Goal: Transaction & Acquisition: Download file/media

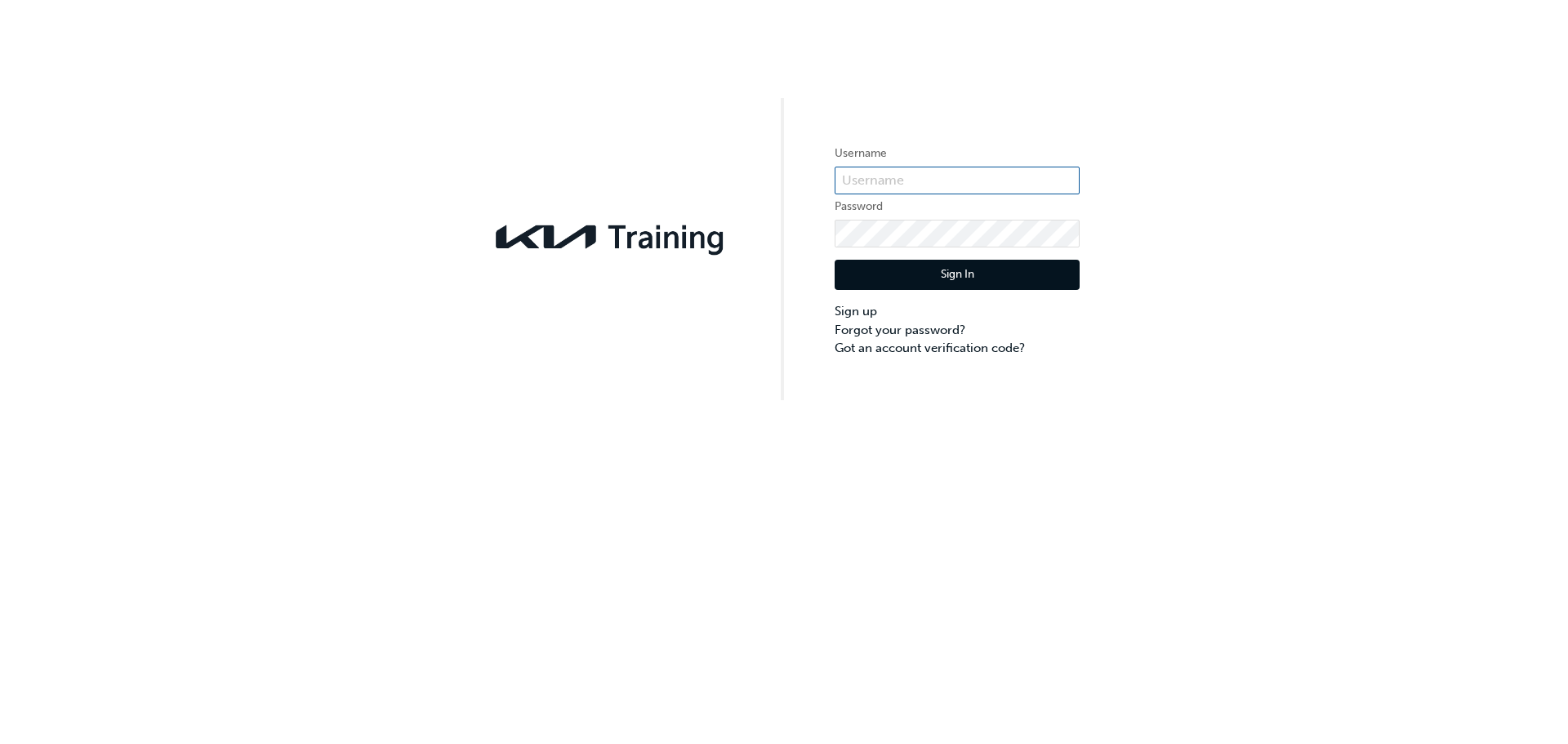
click at [920, 184] on input "text" at bounding box center [957, 180] width 245 height 28
type input "K"
type input "kau83806g2"
click at [936, 272] on button "Sign In" at bounding box center [957, 275] width 245 height 31
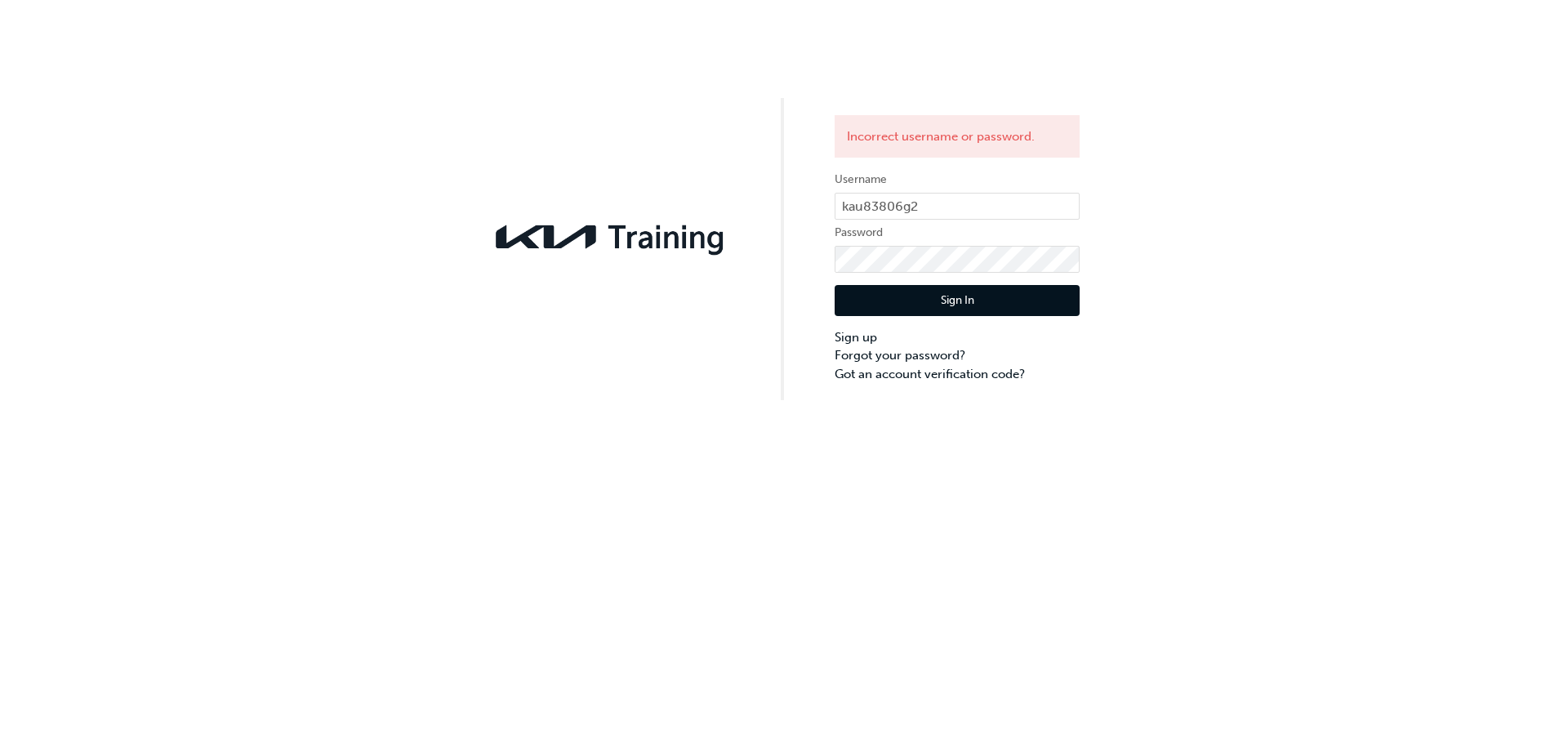
click at [960, 305] on button "Sign In" at bounding box center [957, 300] width 245 height 31
click at [951, 295] on button "Sign In" at bounding box center [957, 300] width 245 height 31
click at [888, 352] on link "Forgot your password?" at bounding box center [957, 355] width 245 height 19
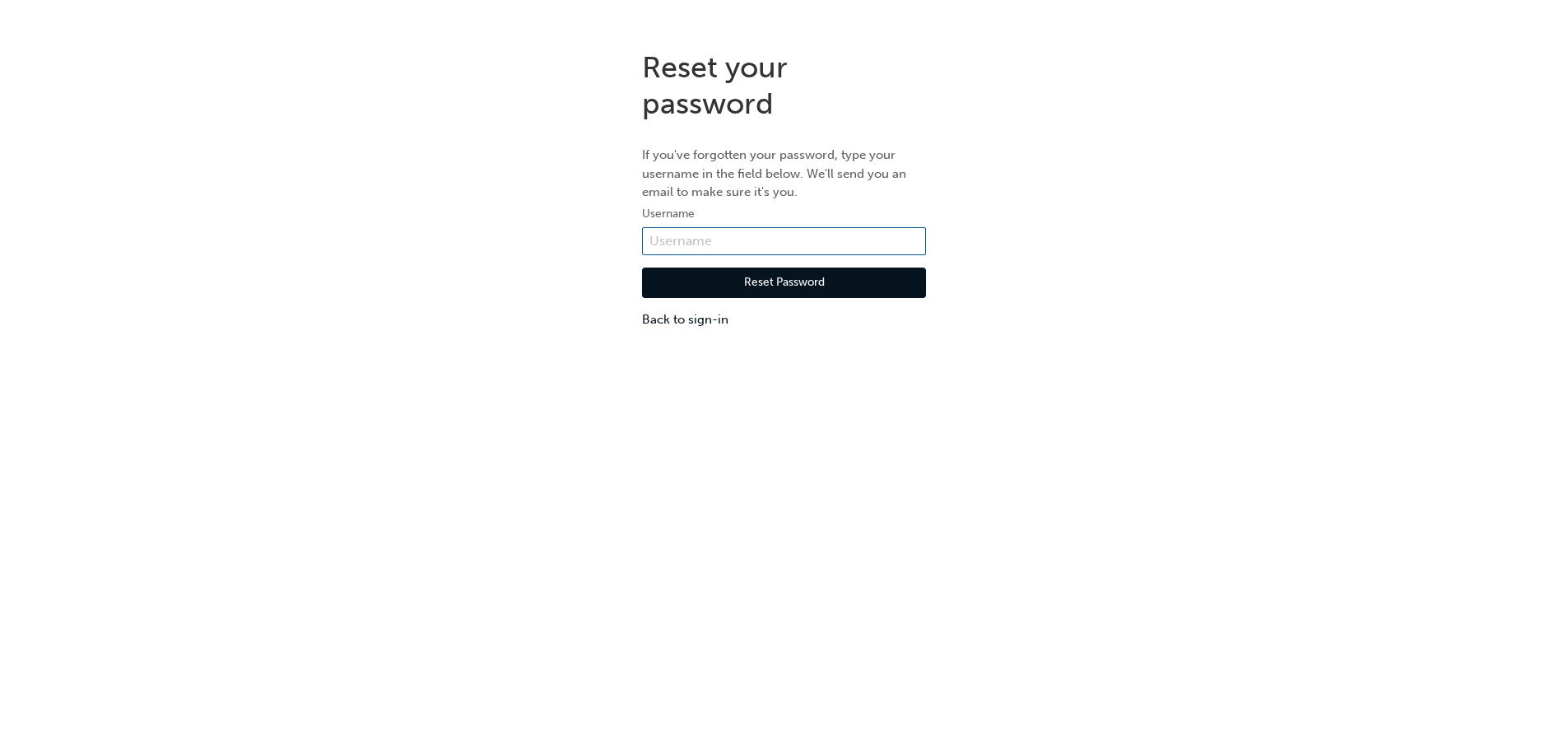
click at [755, 233] on input "text" at bounding box center [784, 240] width 284 height 28
type input "kau83806g2"
click at [693, 288] on button "Reset Password" at bounding box center [784, 283] width 284 height 32
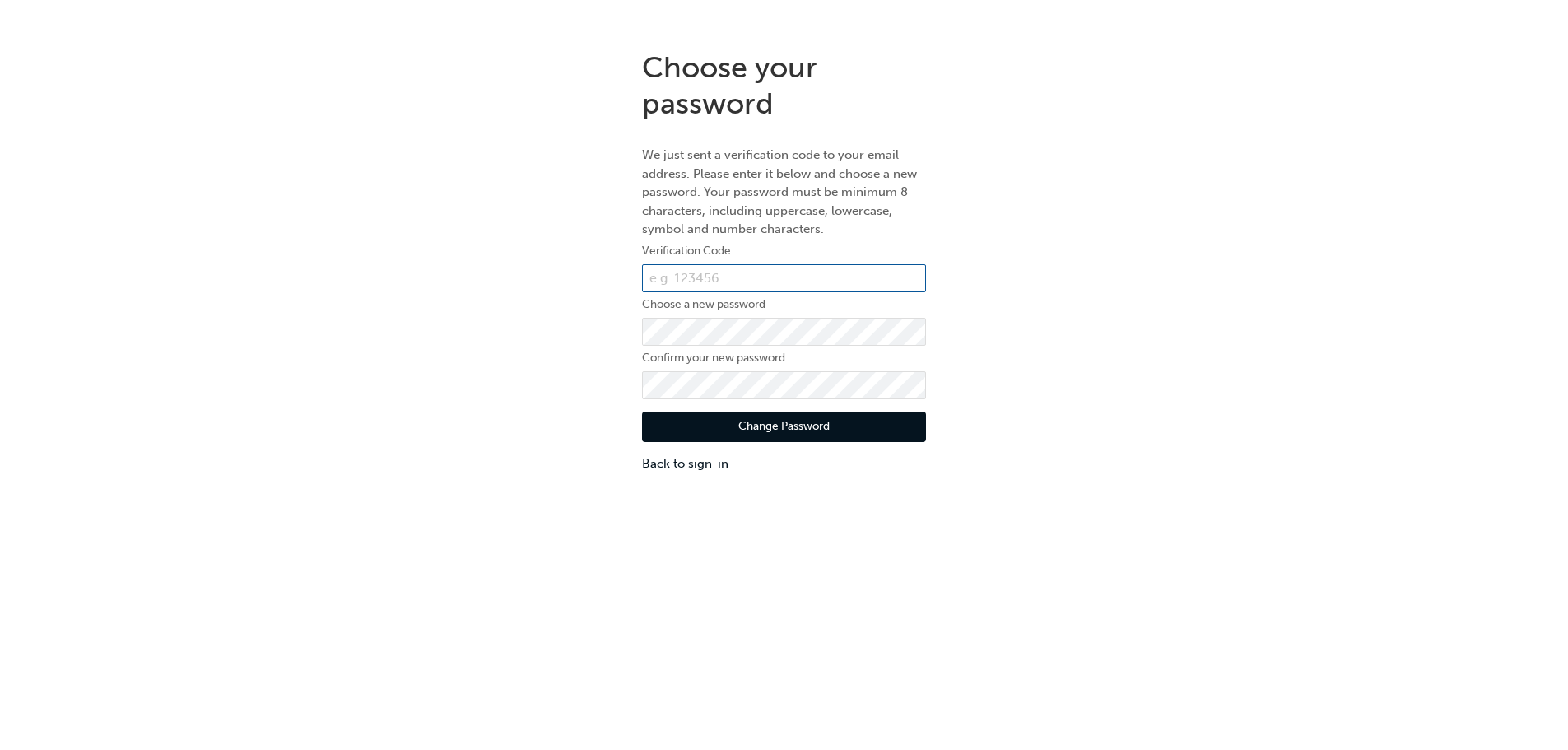
click at [723, 274] on input "text" at bounding box center [784, 277] width 284 height 28
type input "058060"
click at [789, 422] on button "Change Password" at bounding box center [784, 427] width 284 height 32
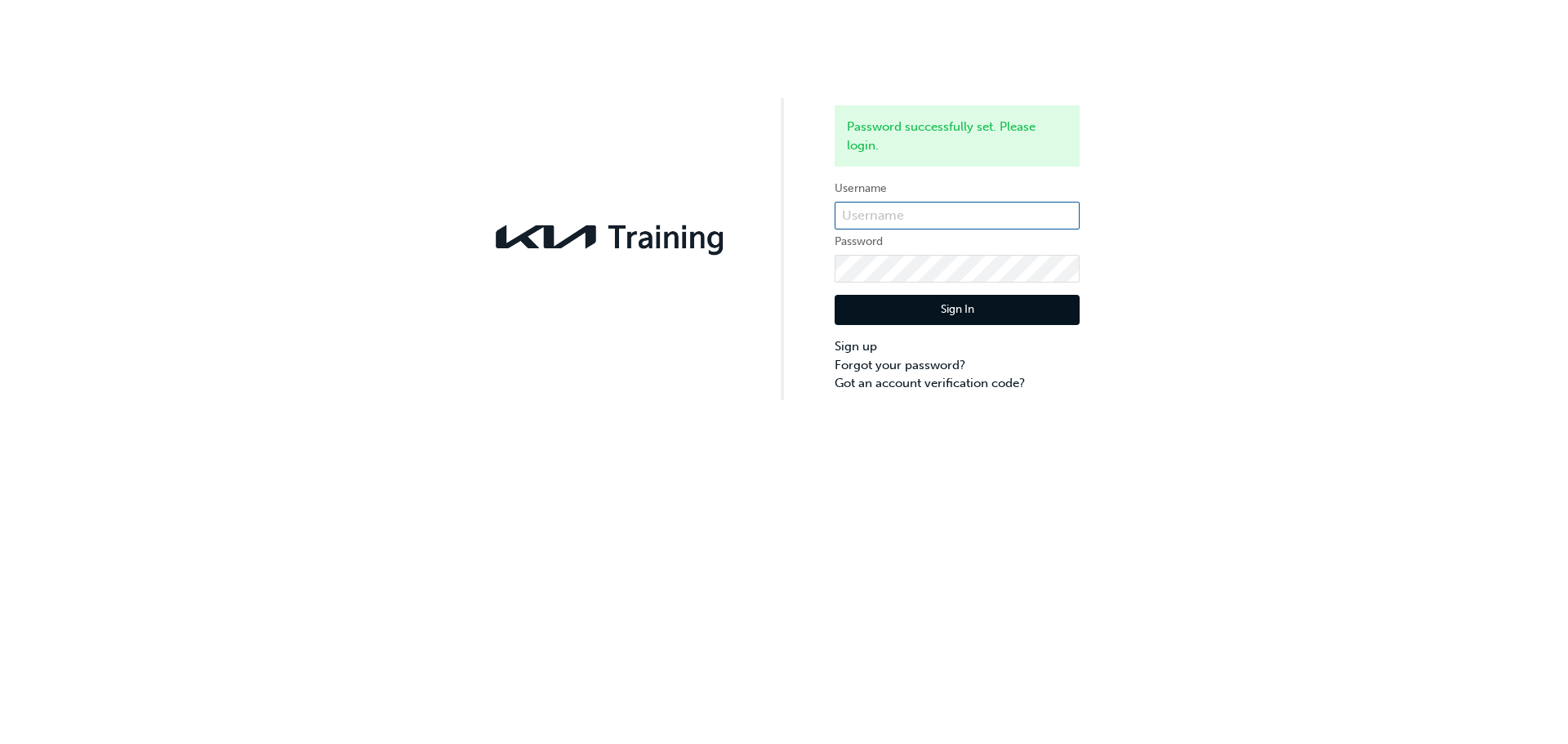
click at [949, 213] on input "text" at bounding box center [957, 215] width 245 height 28
type input "kau83806g2"
click at [981, 297] on button "Sign In" at bounding box center [957, 310] width 245 height 31
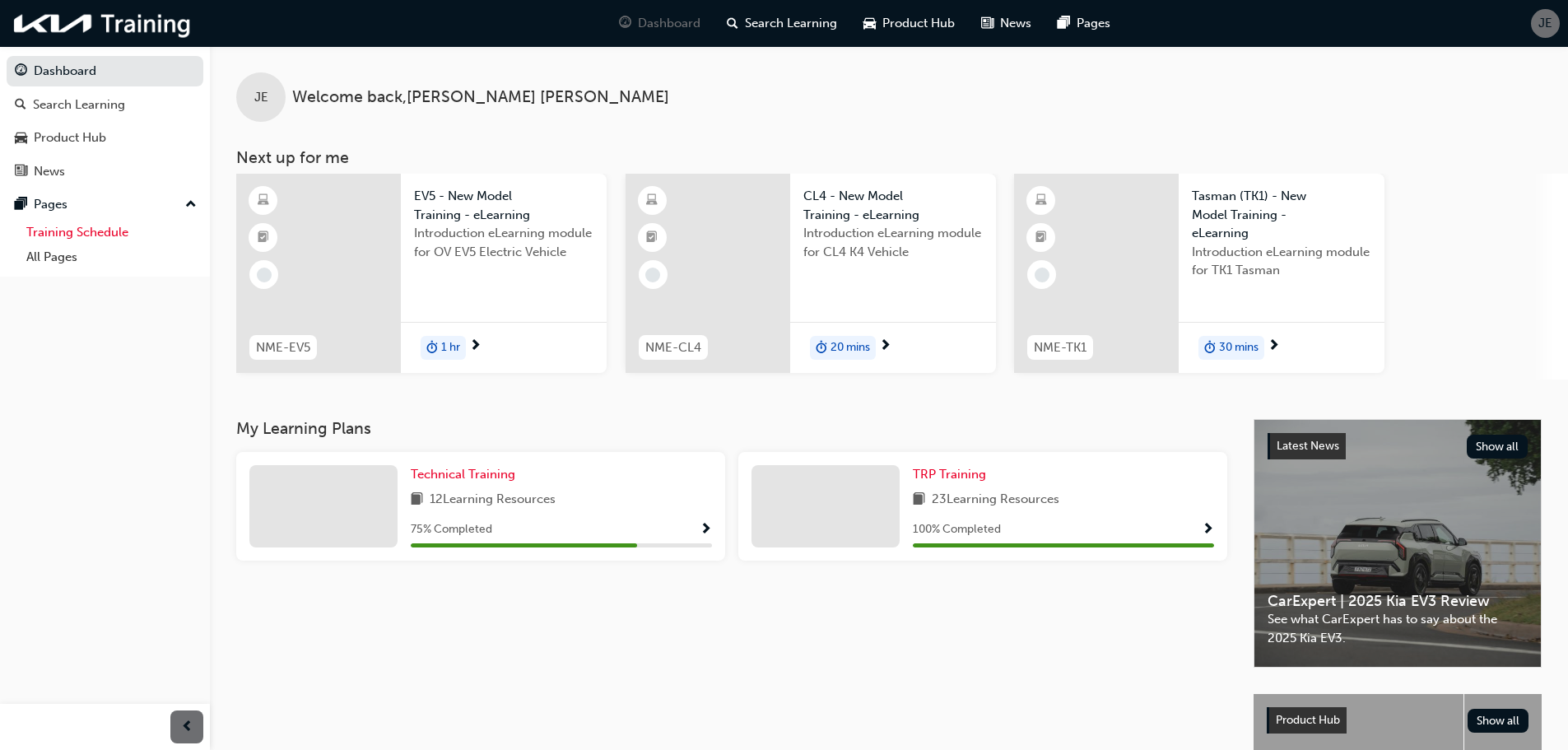
click at [77, 239] on link "Training Schedule" at bounding box center [111, 232] width 183 height 25
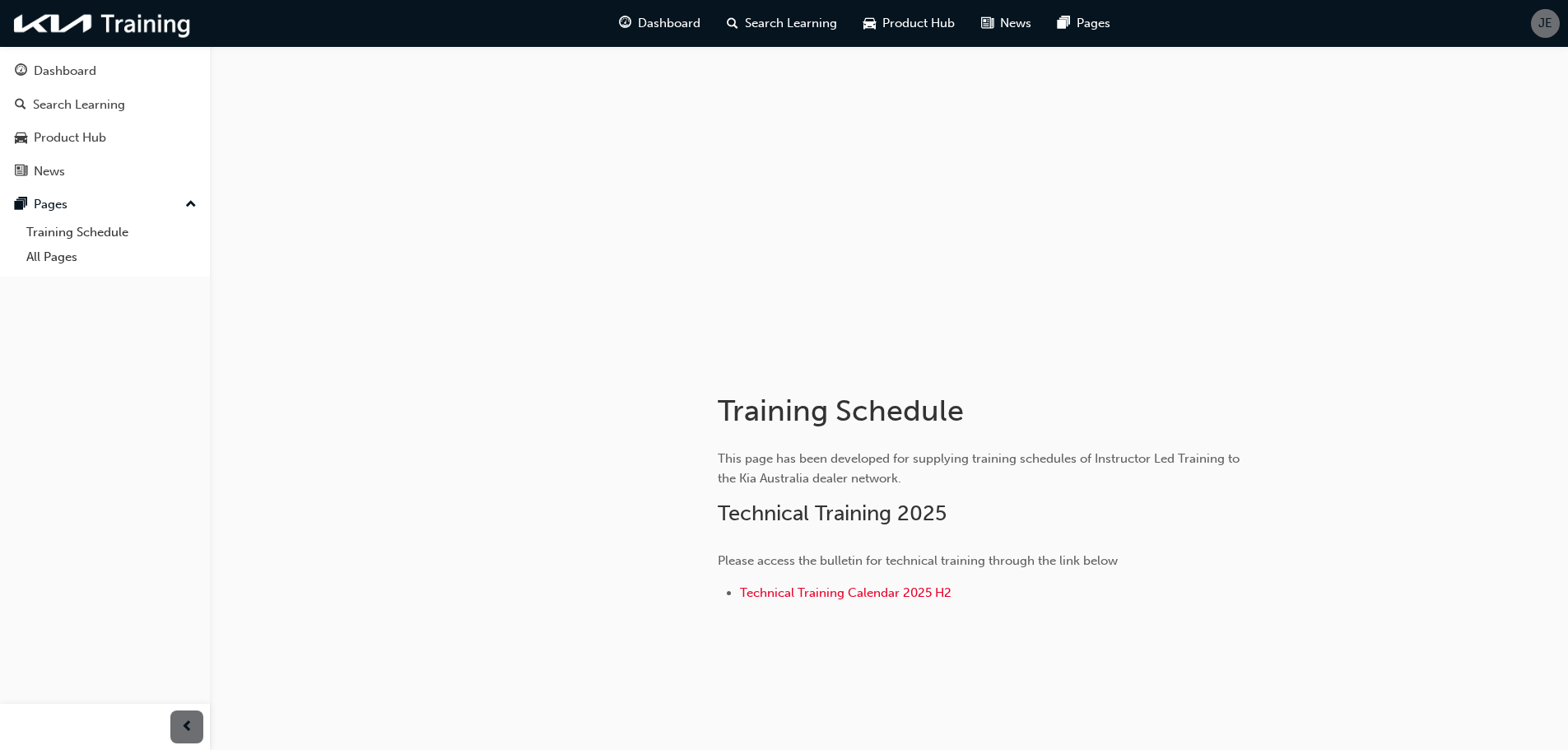
scroll to position [32, 0]
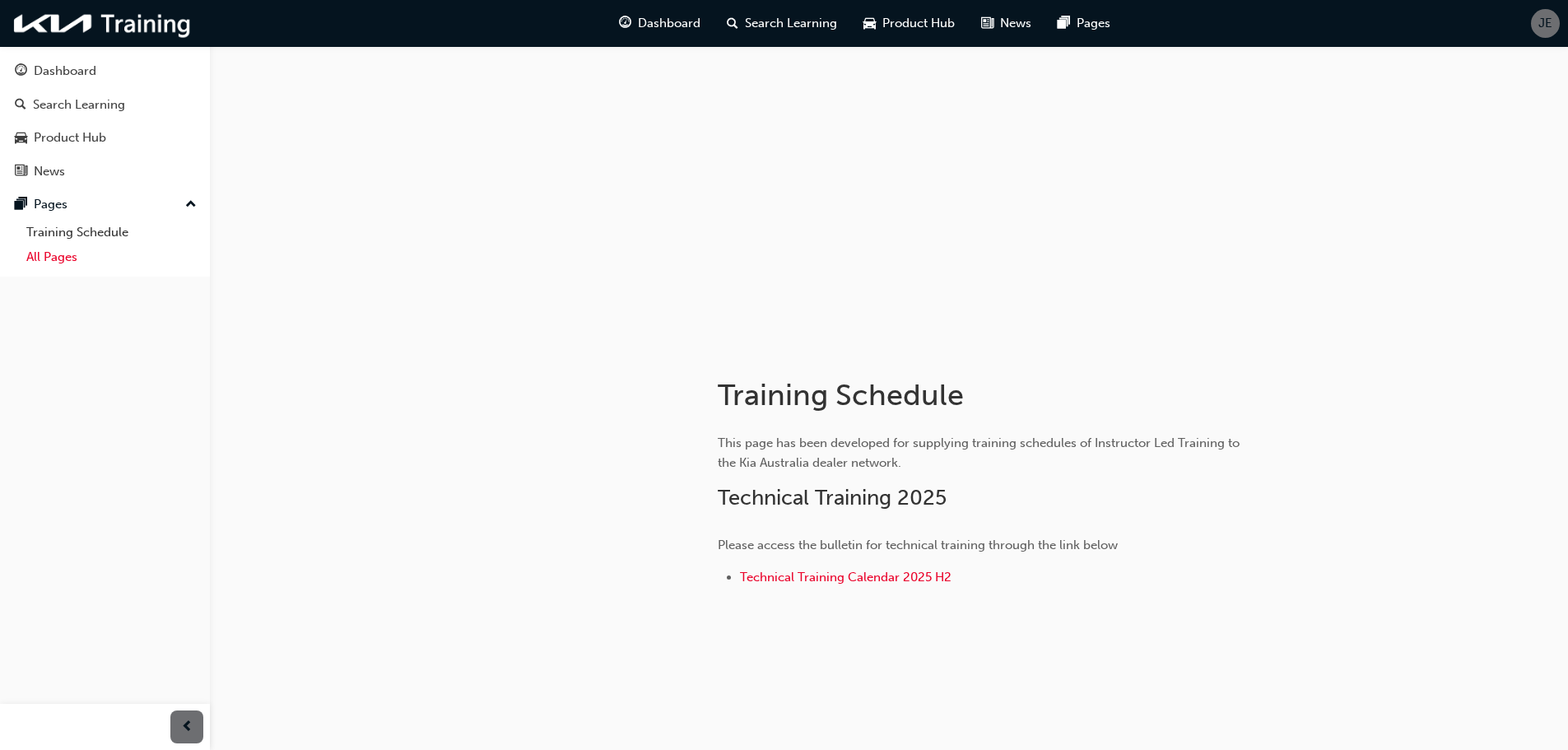
click at [51, 258] on link "All Pages" at bounding box center [111, 258] width 183 height 25
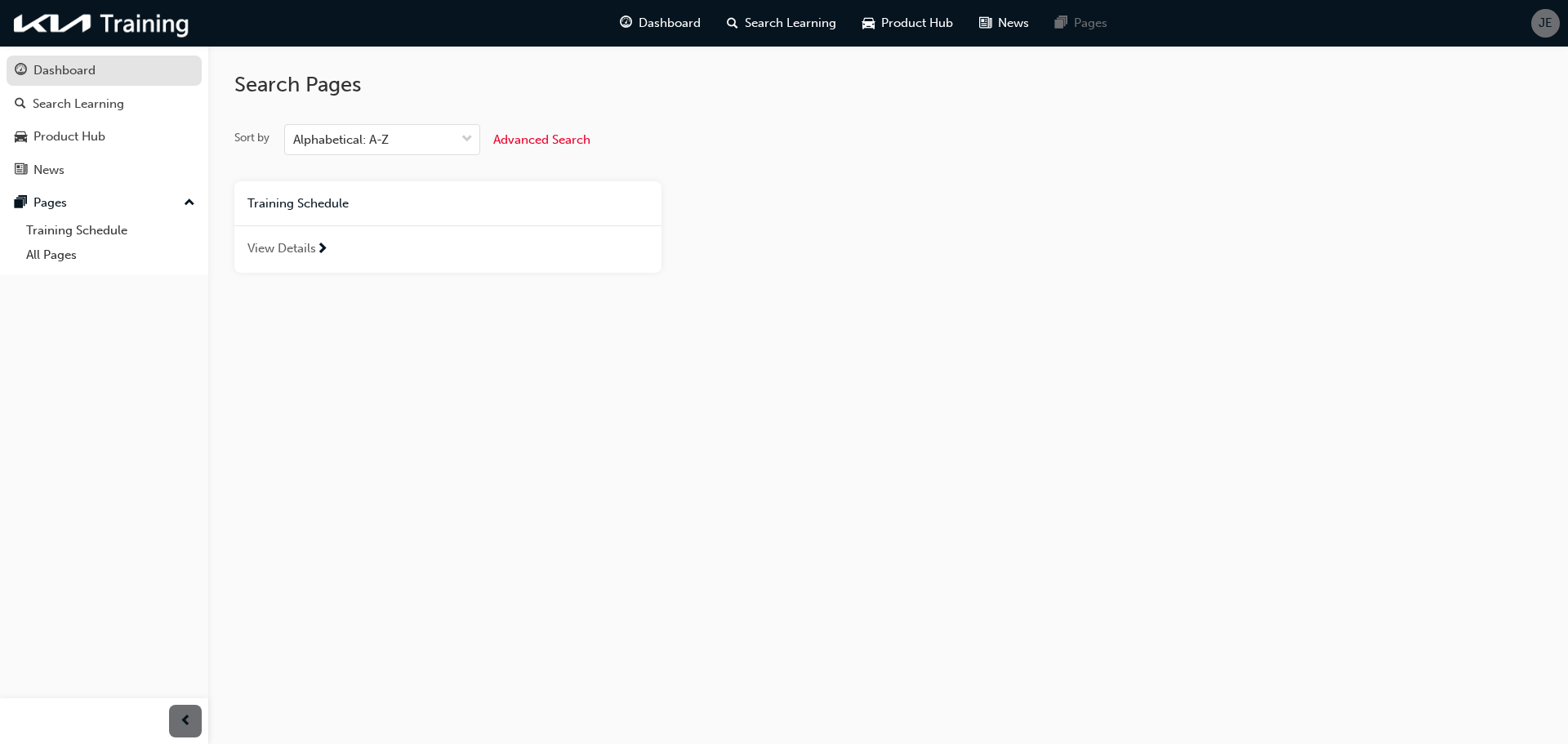
click at [87, 69] on div "Dashboard" at bounding box center [64, 70] width 62 height 19
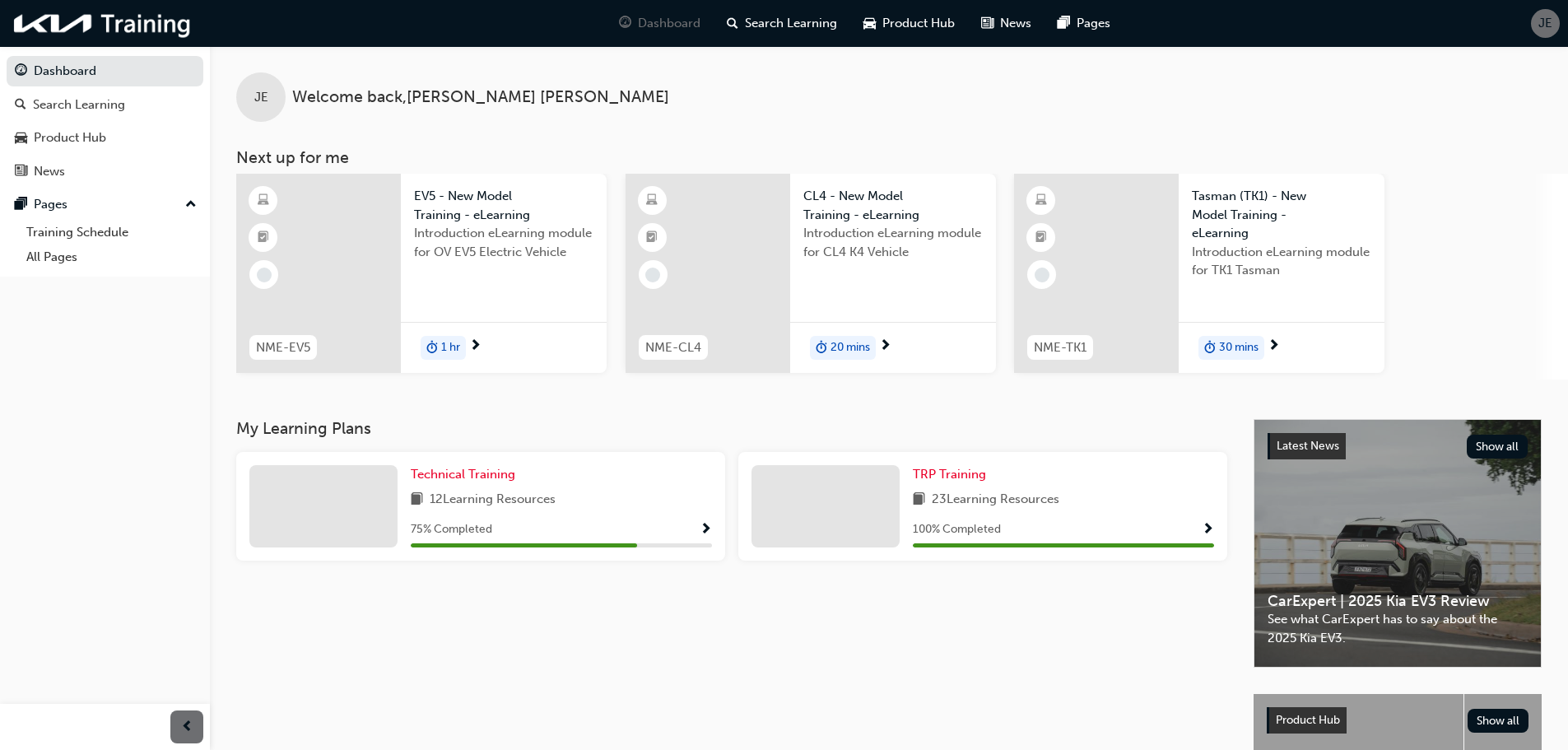
click at [1552, 28] on div "JE" at bounding box center [1545, 23] width 29 height 29
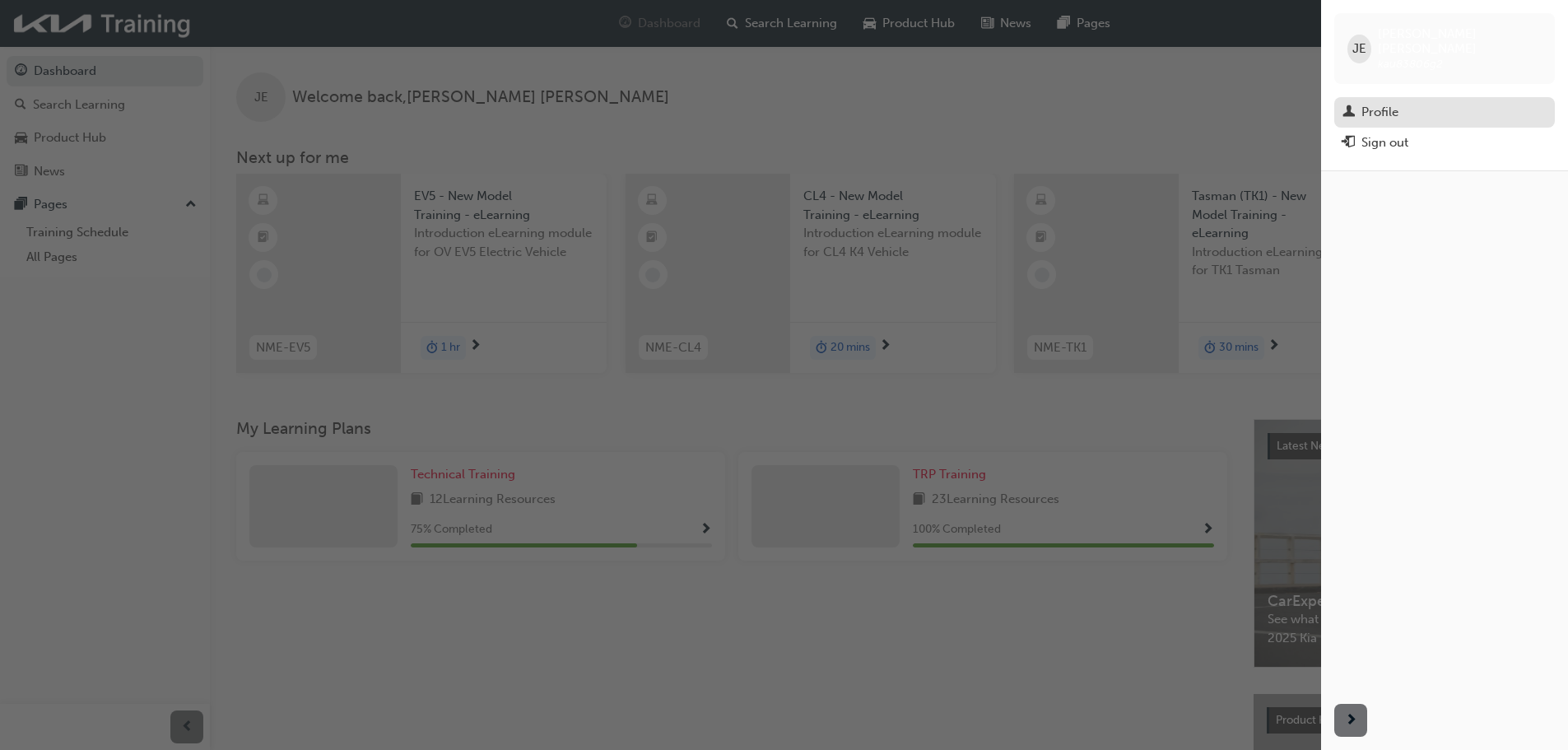
click at [1384, 103] on div "Profile" at bounding box center [1379, 112] width 37 height 19
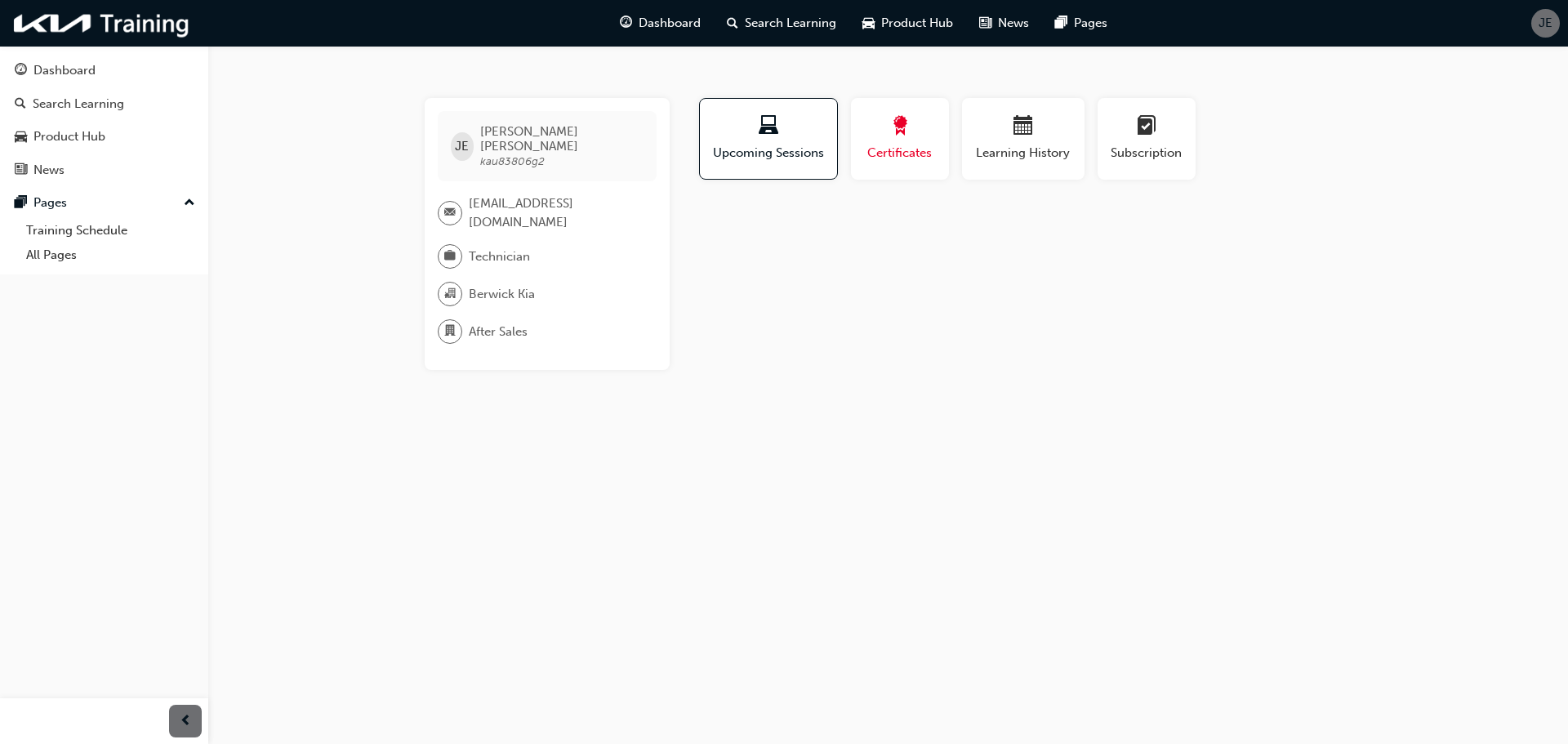
click at [914, 125] on div "button" at bounding box center [900, 128] width 74 height 25
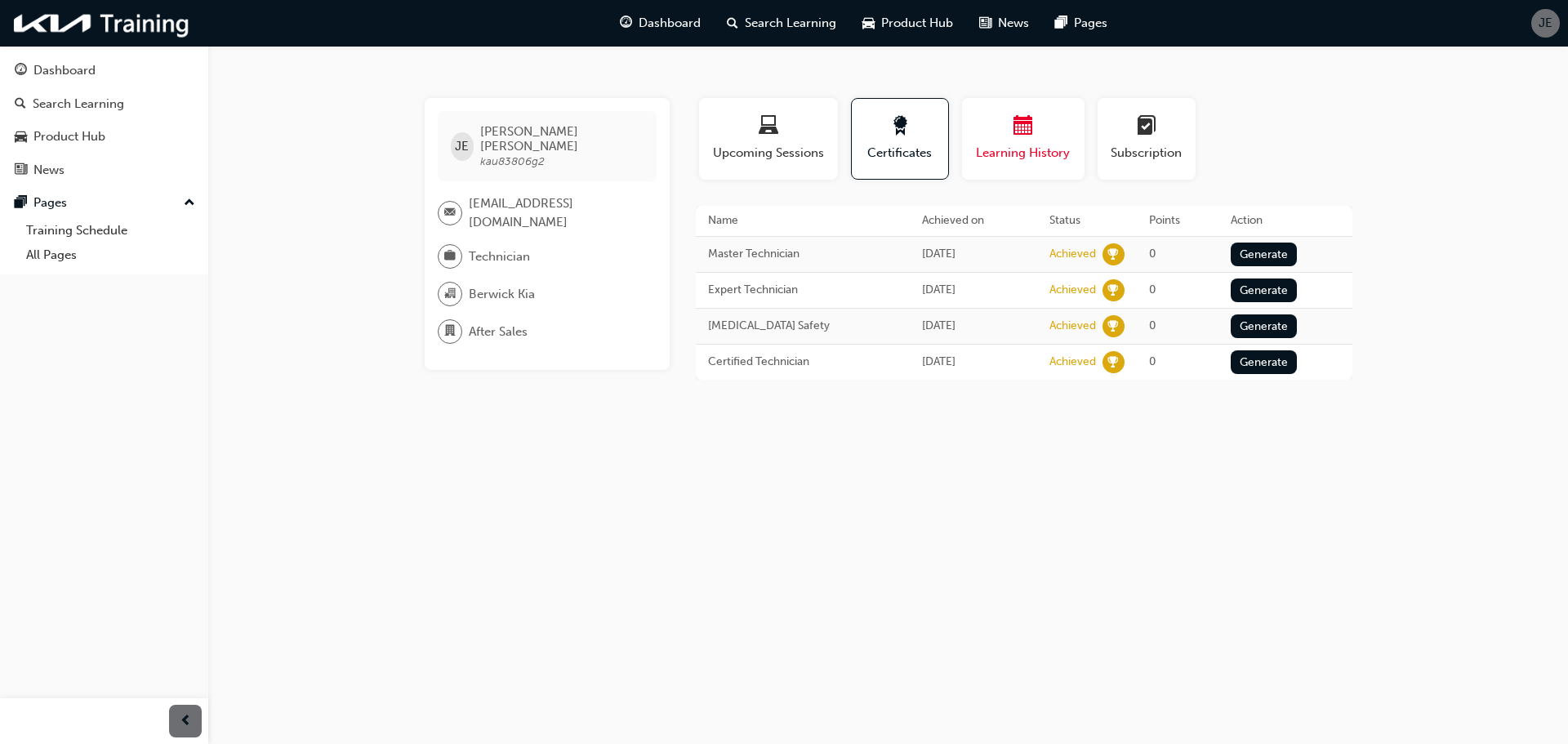
click at [1018, 175] on button "Learning History" at bounding box center [1023, 138] width 123 height 82
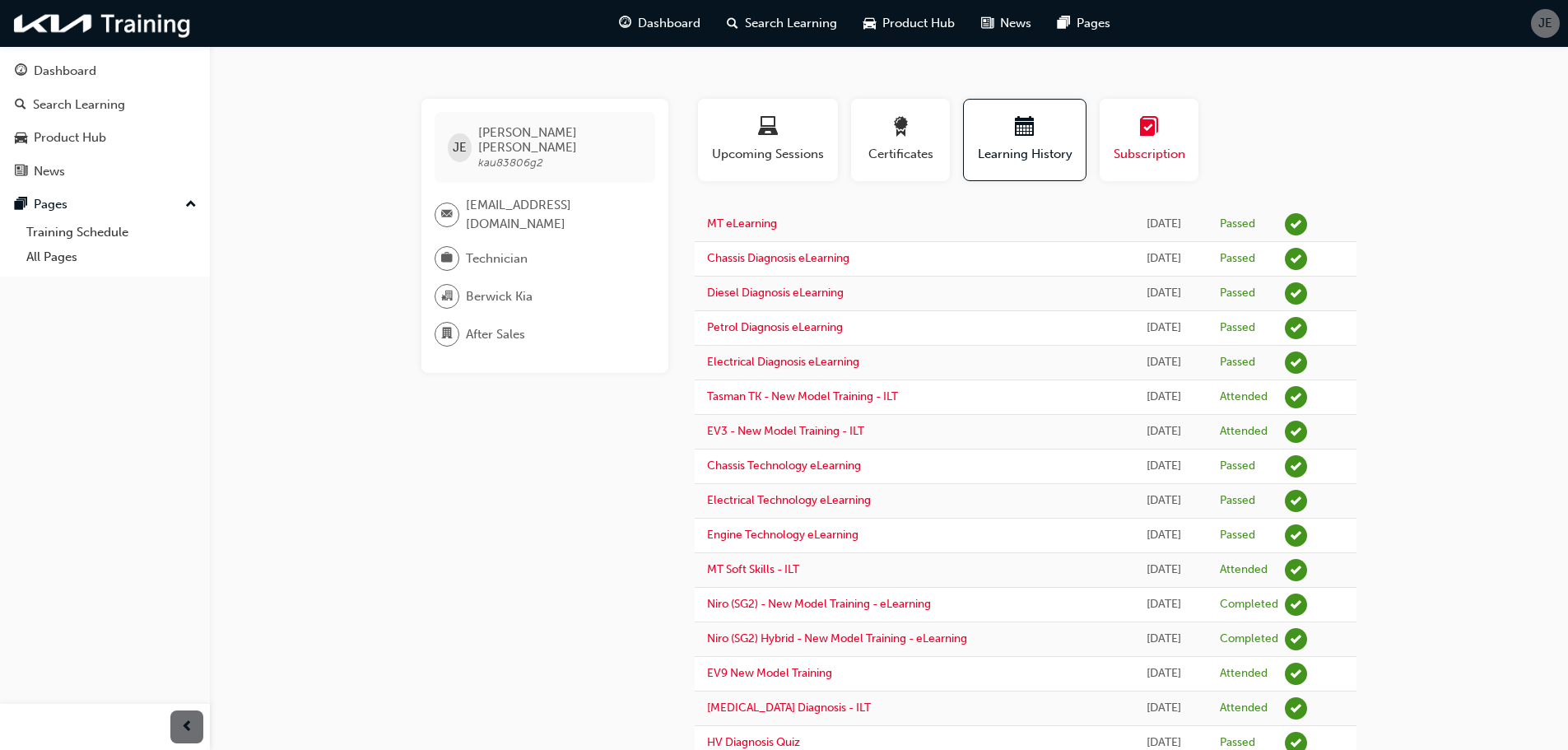
click at [1118, 155] on span "Subscription" at bounding box center [1149, 154] width 74 height 19
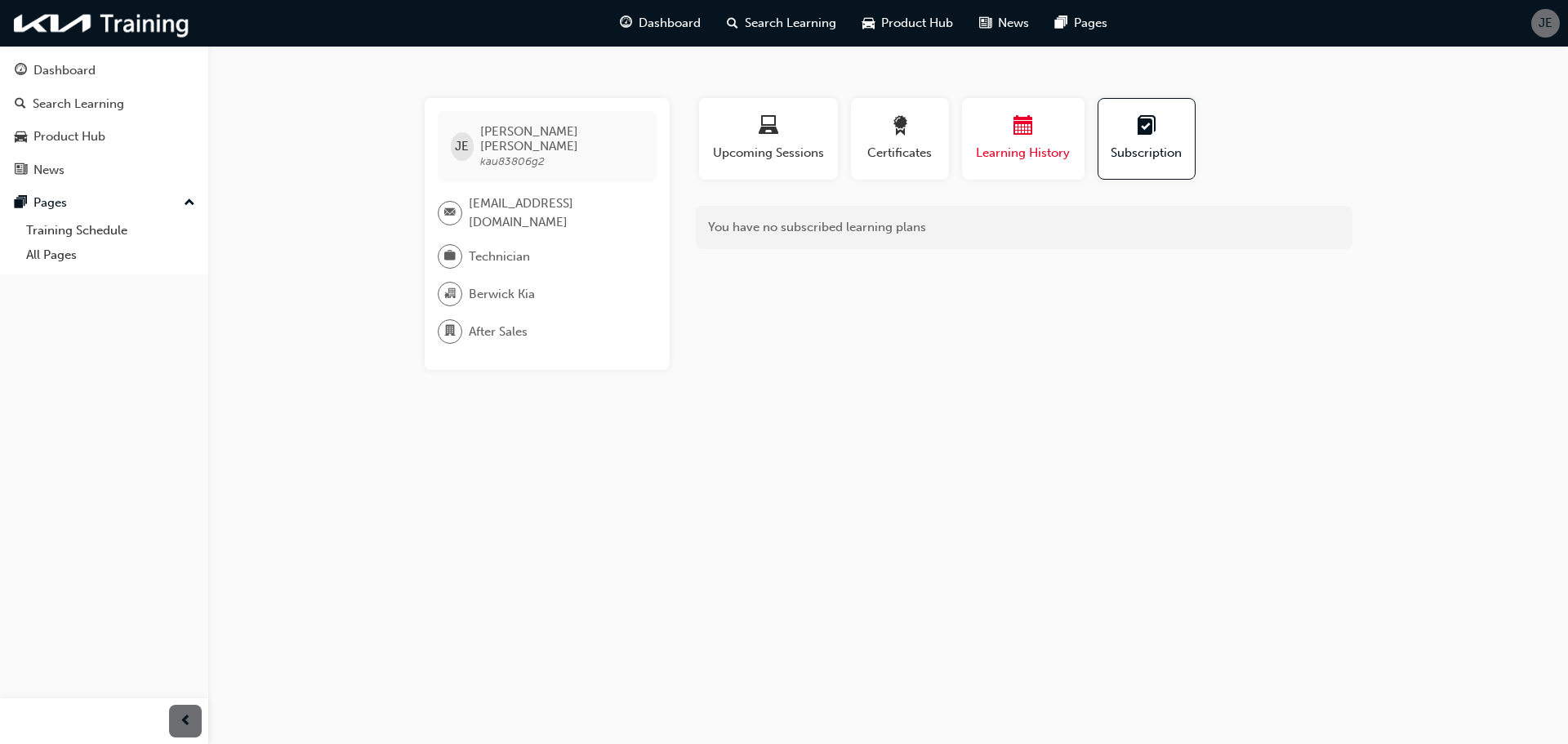
click at [1041, 153] on span "Learning History" at bounding box center [1023, 152] width 98 height 19
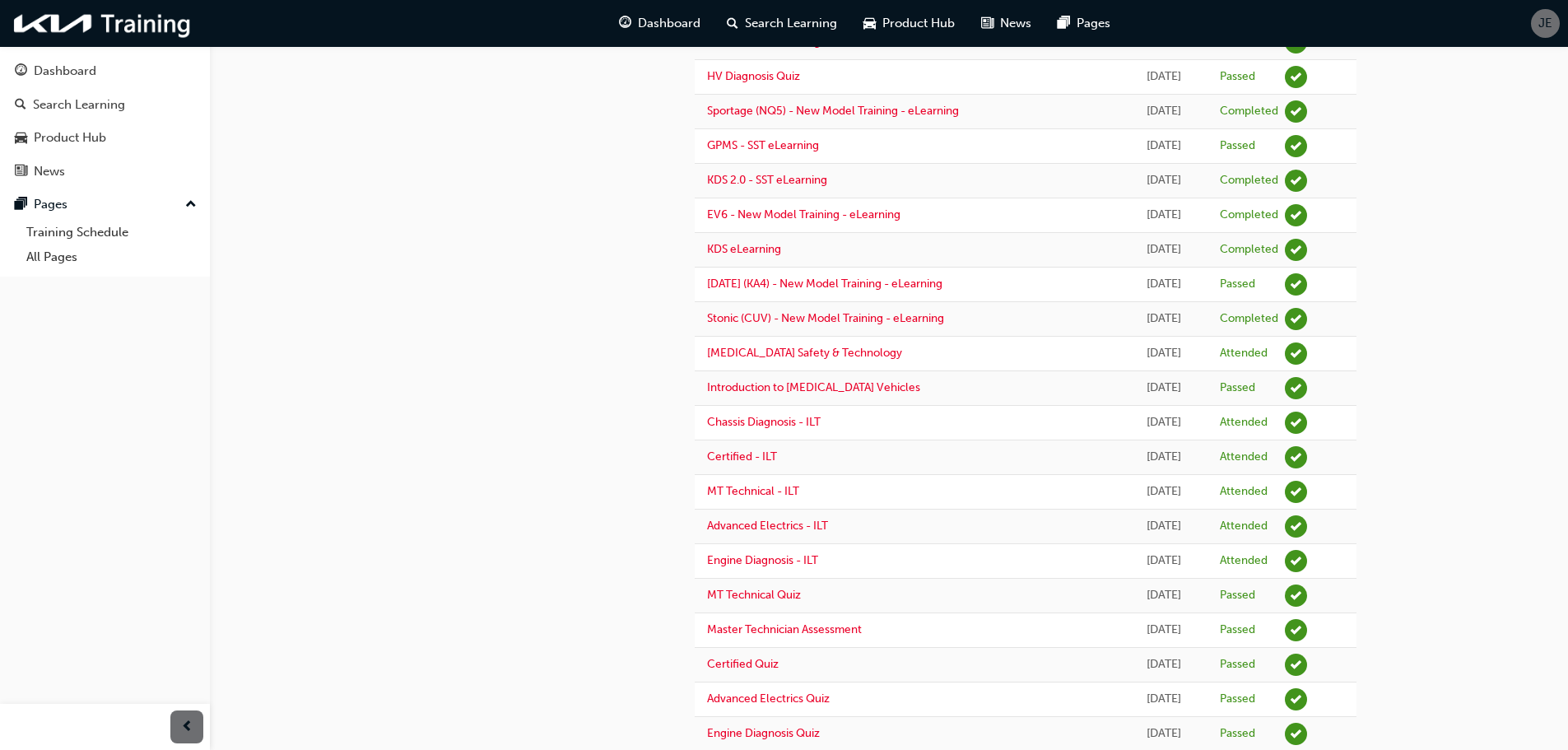
scroll to position [647, 0]
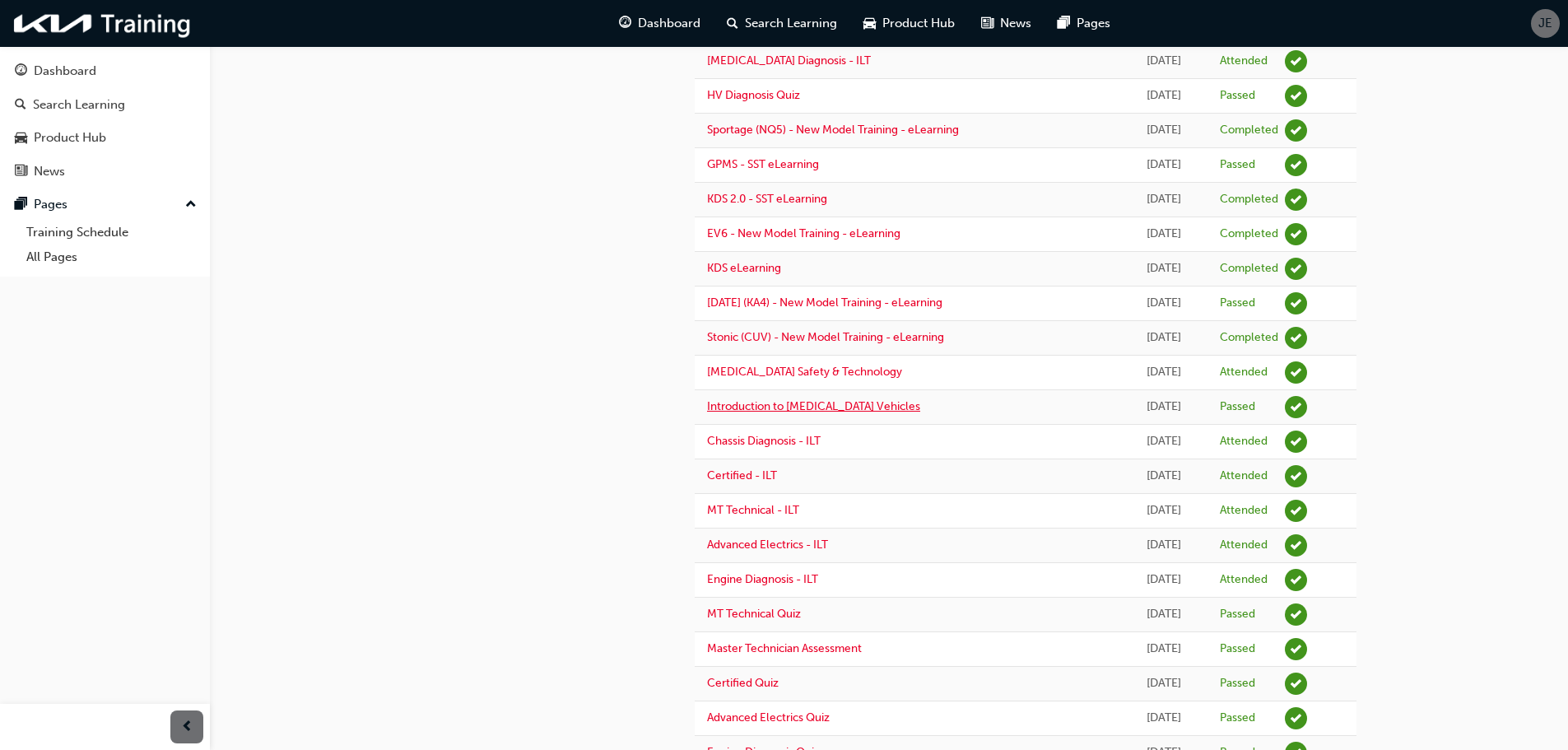
click at [760, 408] on link "Introduction to High Voltage Vehicles" at bounding box center [814, 406] width 213 height 14
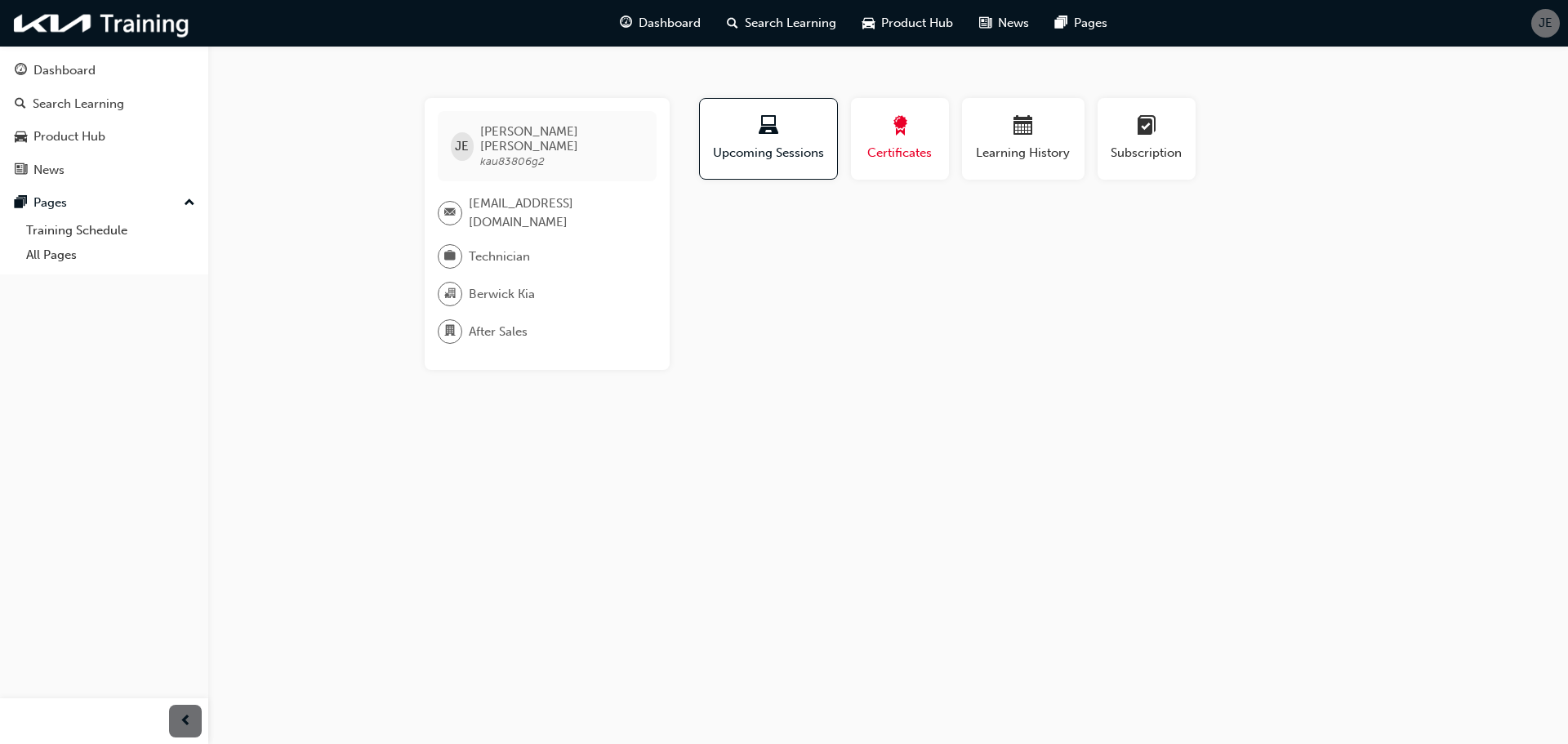
click at [923, 155] on span "Certificates" at bounding box center [900, 152] width 74 height 19
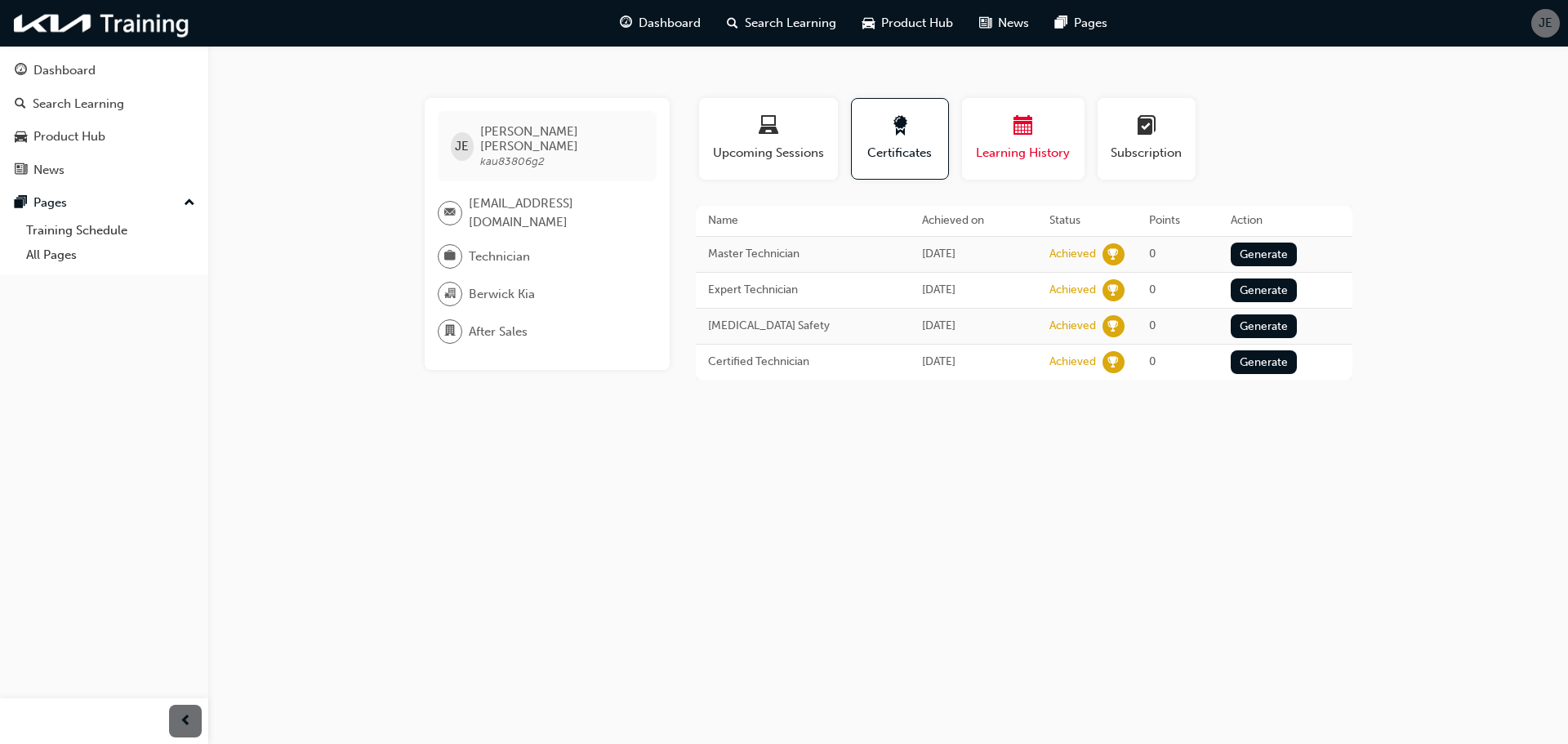
click at [983, 145] on span "Learning History" at bounding box center [1023, 152] width 98 height 19
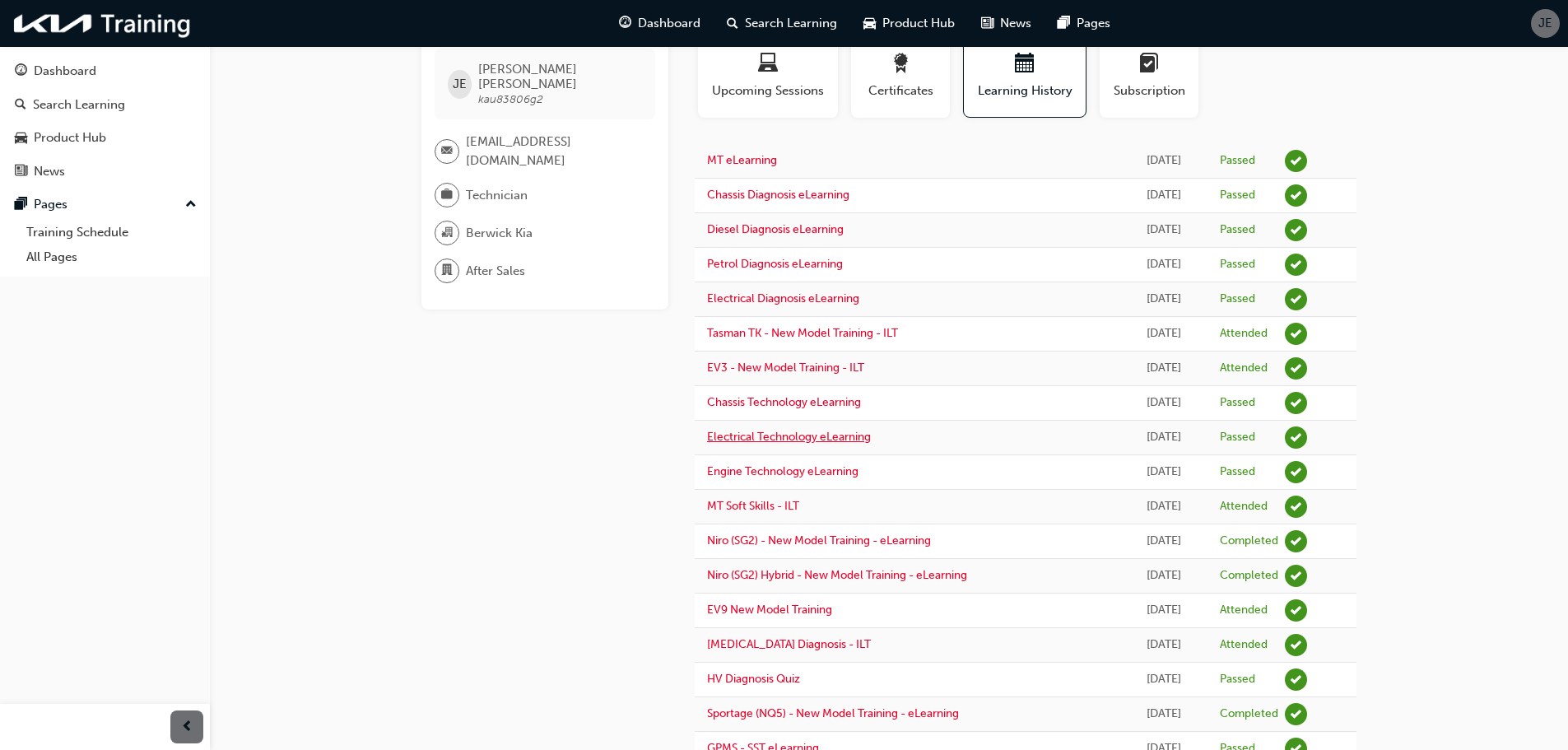
scroll to position [82, 0]
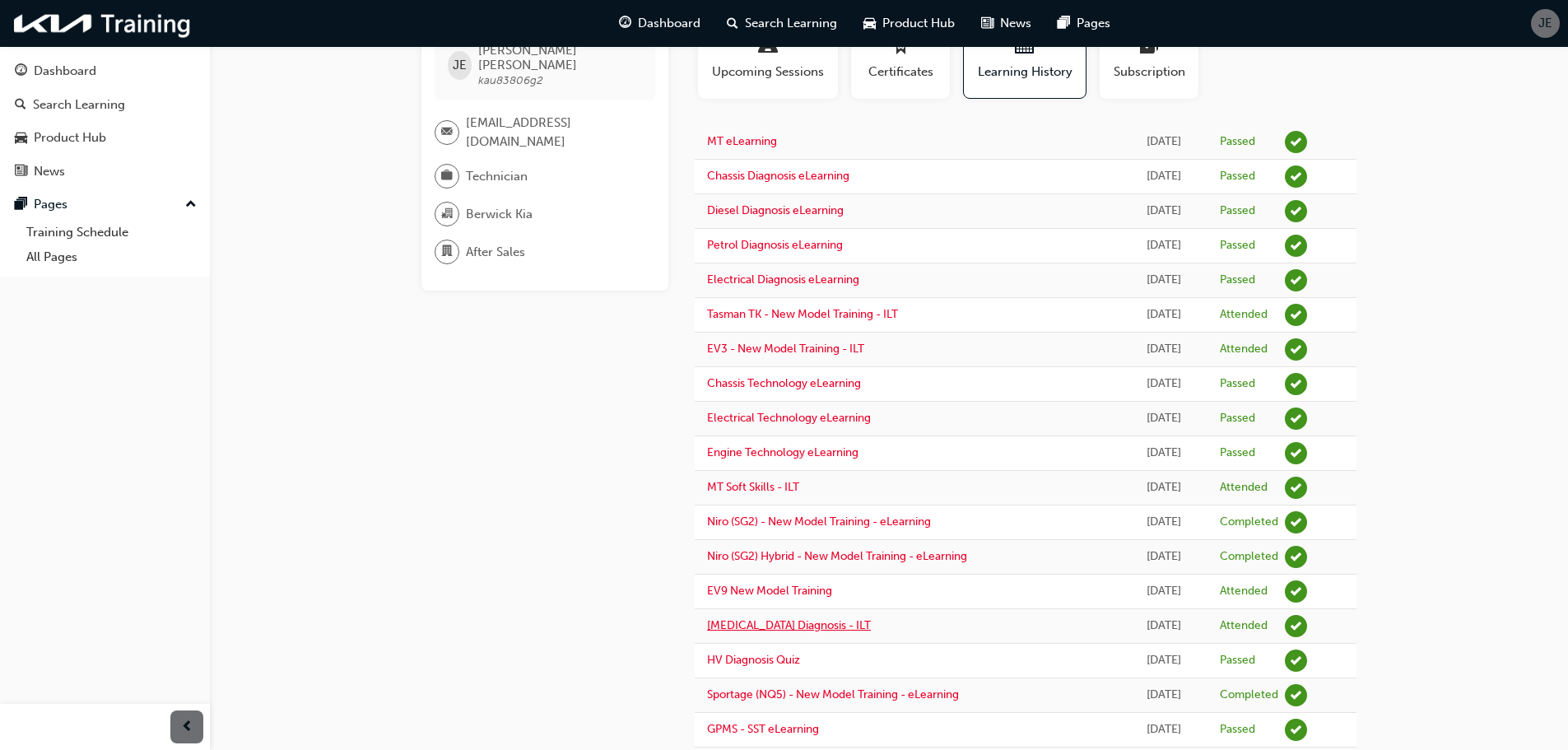
click at [804, 623] on link "High Voltage Diagnosis - ILT" at bounding box center [789, 624] width 163 height 14
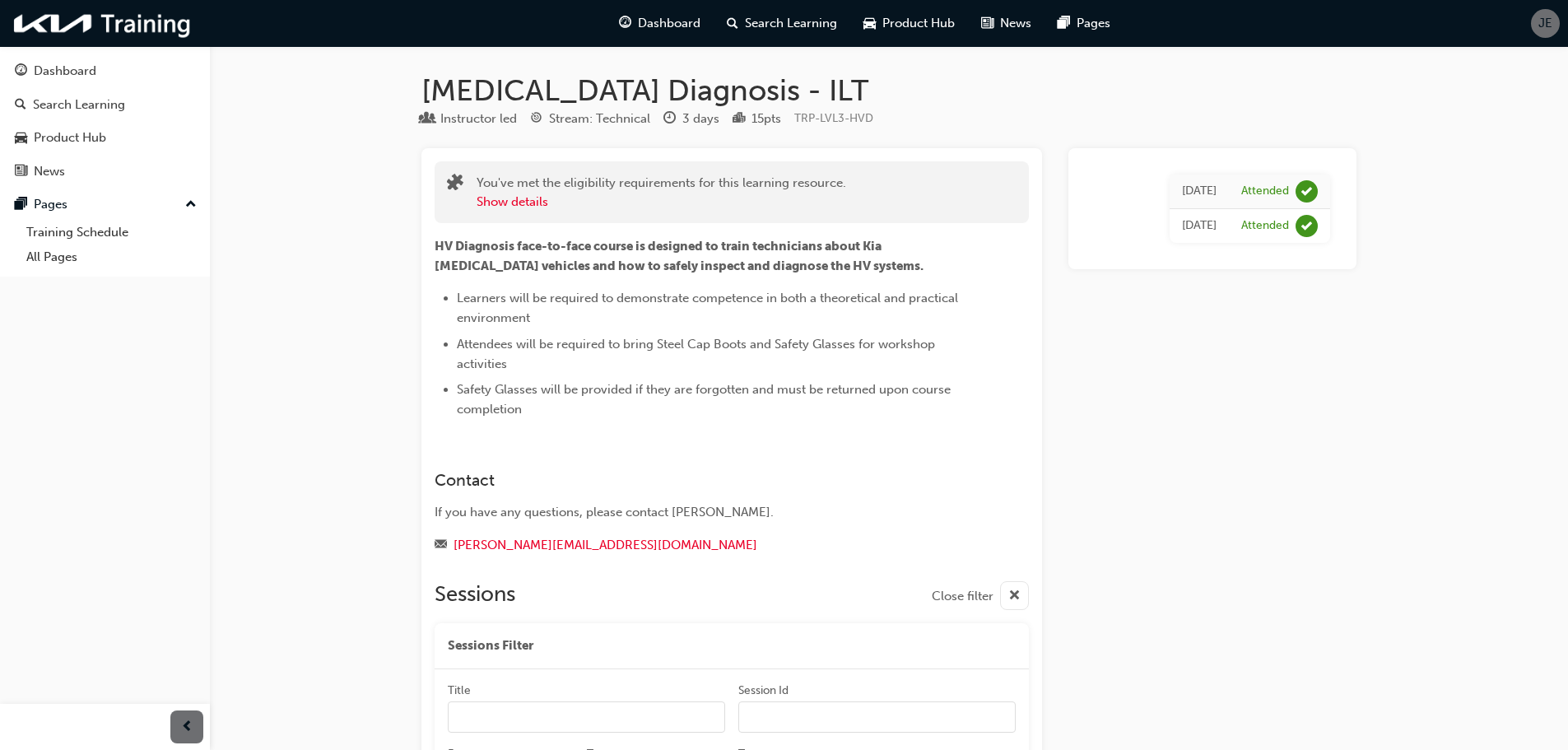
click at [1552, 30] on span "JE" at bounding box center [1545, 23] width 14 height 19
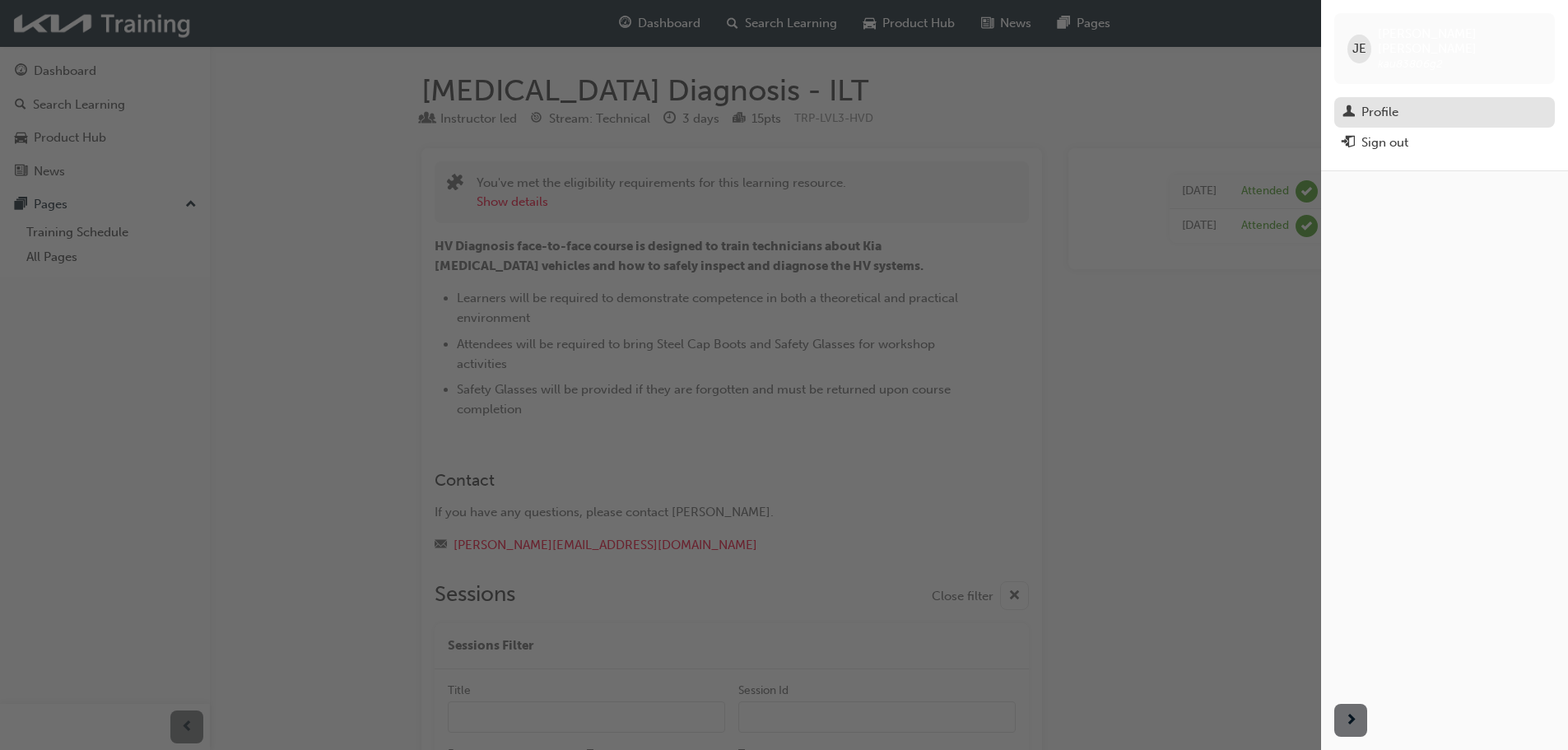
click at [1374, 103] on div "Profile" at bounding box center [1379, 112] width 37 height 19
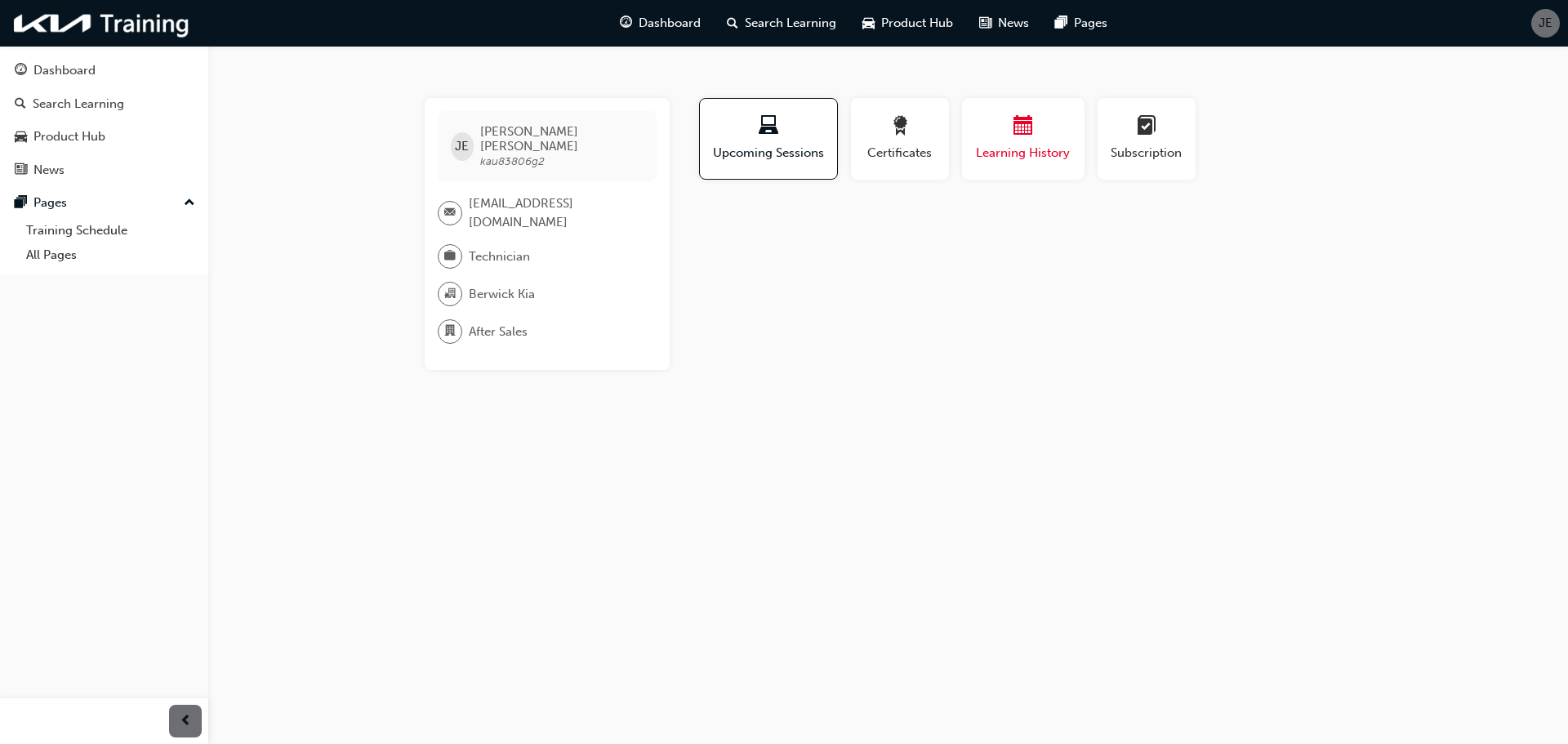
drag, startPoint x: 1014, startPoint y: 145, endPoint x: 996, endPoint y: 157, distance: 21.6
click at [1013, 145] on span "Learning History" at bounding box center [1023, 152] width 98 height 19
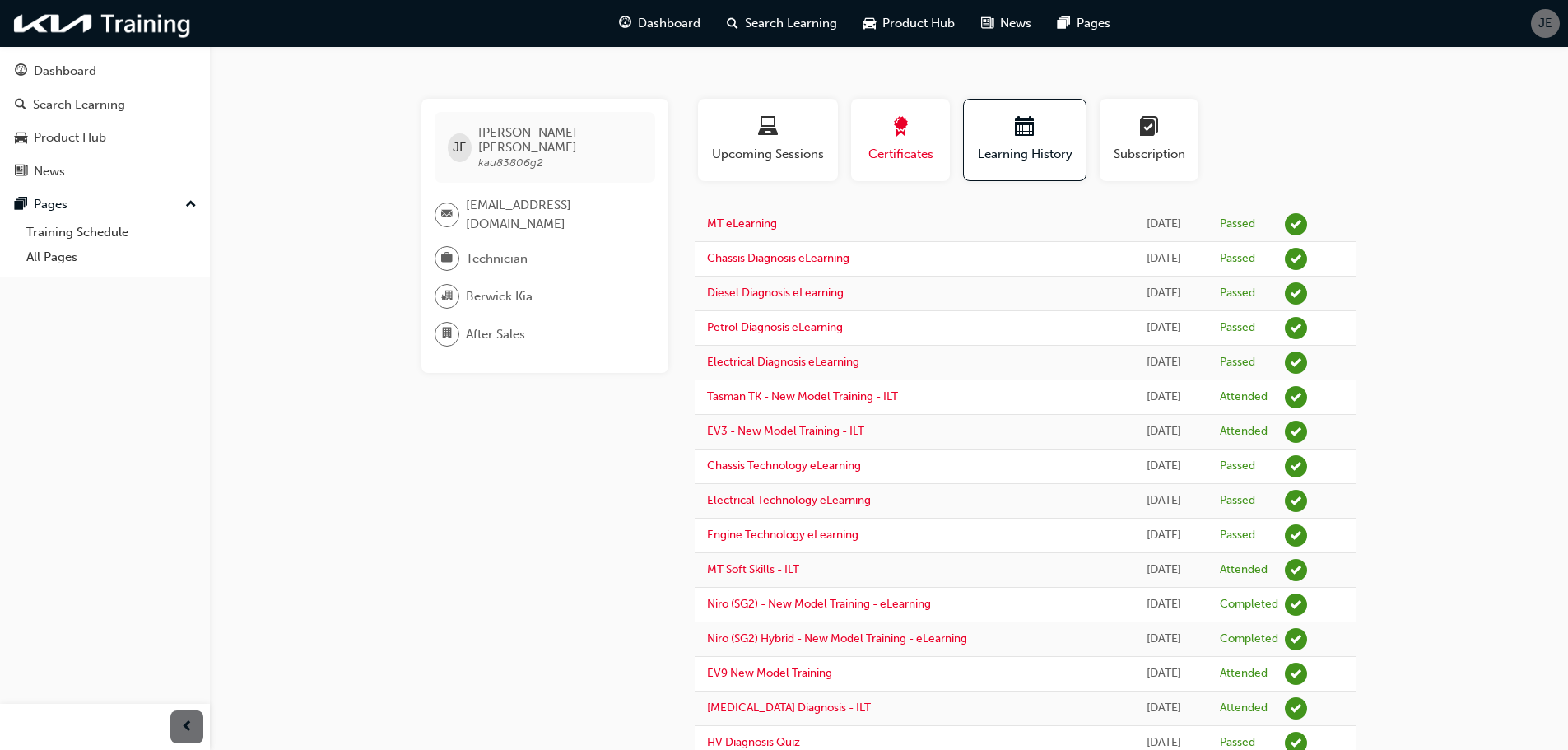
click at [901, 141] on div "button" at bounding box center [901, 129] width 74 height 25
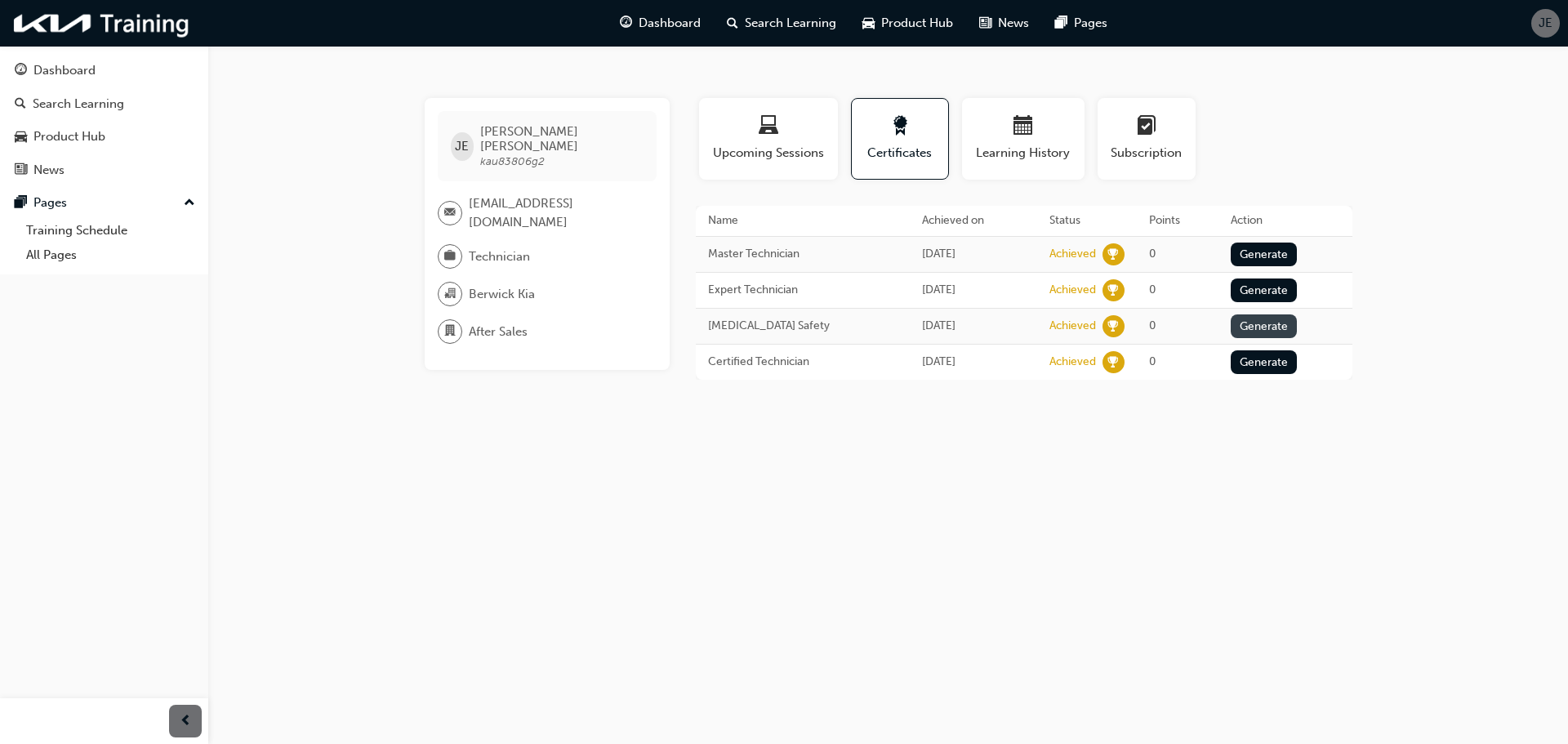
click at [1259, 321] on button "Generate" at bounding box center [1264, 326] width 67 height 23
click at [1245, 327] on link "Download PDF" at bounding box center [1259, 324] width 75 height 13
